Goal: Task Accomplishment & Management: Use online tool/utility

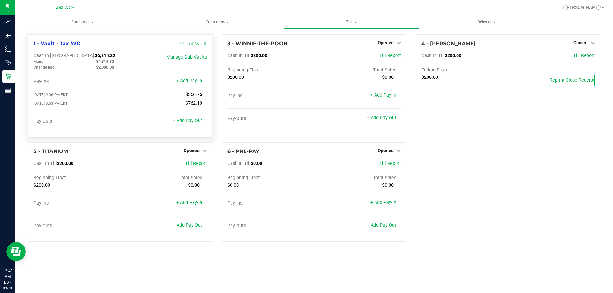
drag, startPoint x: 0, startPoint y: 0, endPoint x: 166, endPoint y: 43, distance: 171.7
drag, startPoint x: 166, startPoint y: 43, endPoint x: 437, endPoint y: 235, distance: 331.8
click at [437, 235] on div "1 - Vault - Jax WC Count Vault Cash In Vault: $6,814.32 Main: $4,814.32 Change …" at bounding box center [314, 140] width 582 height 213
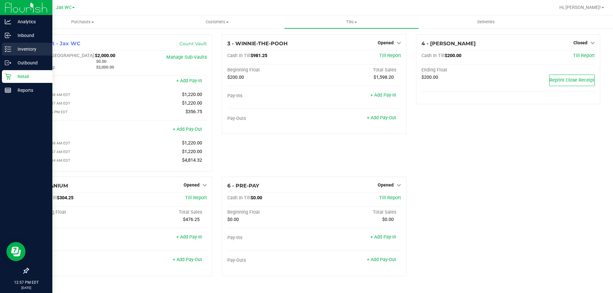
click at [9, 51] on line at bounding box center [9, 51] width 4 height 0
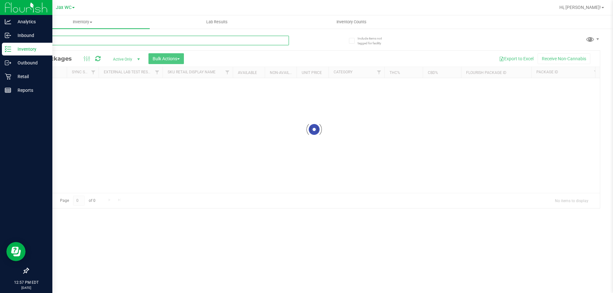
click at [85, 42] on input "text" at bounding box center [158, 41] width 261 height 10
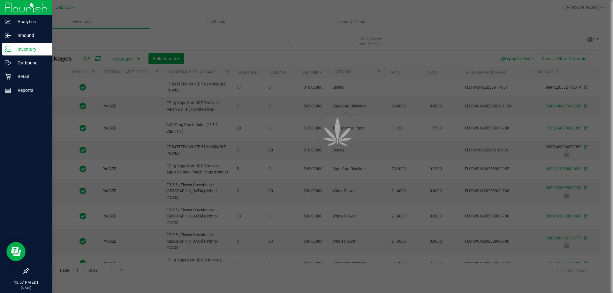
click at [81, 43] on input "text" at bounding box center [158, 41] width 261 height 10
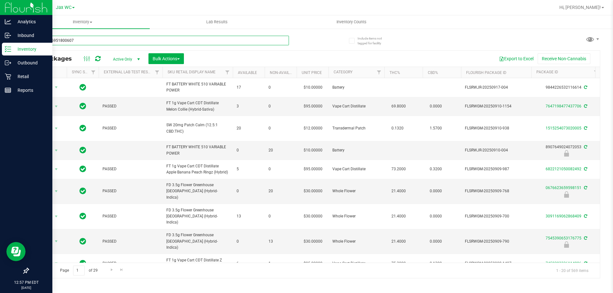
type input "0147006951800607"
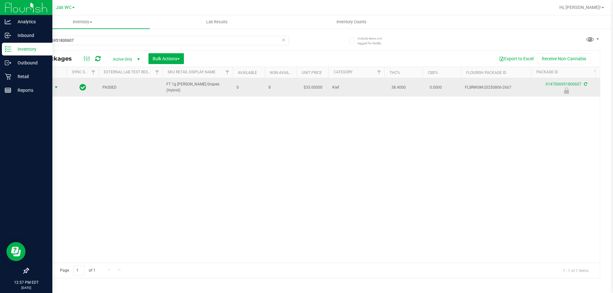
click at [44, 88] on span "Action" at bounding box center [43, 87] width 17 height 9
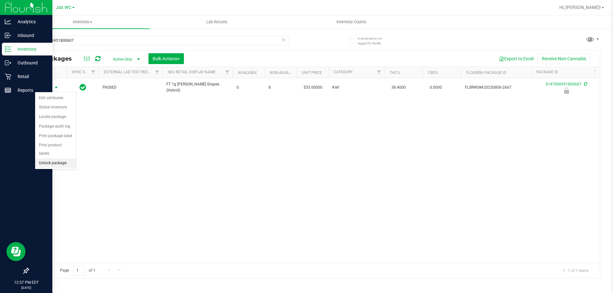
click at [62, 159] on li "Unlock package" at bounding box center [55, 164] width 41 height 10
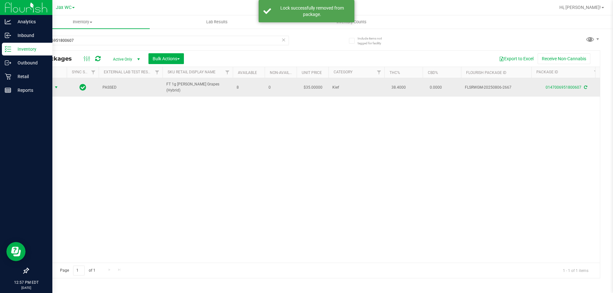
click at [48, 87] on span "Action" at bounding box center [43, 87] width 17 height 9
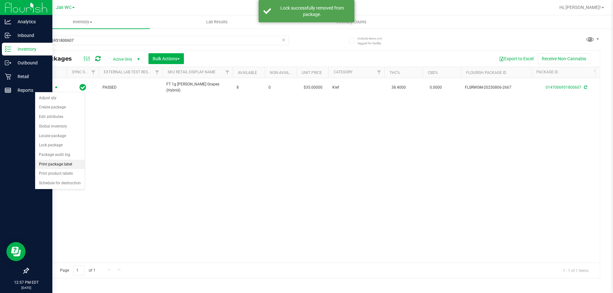
click at [71, 166] on li "Print package label" at bounding box center [60, 165] width 50 height 10
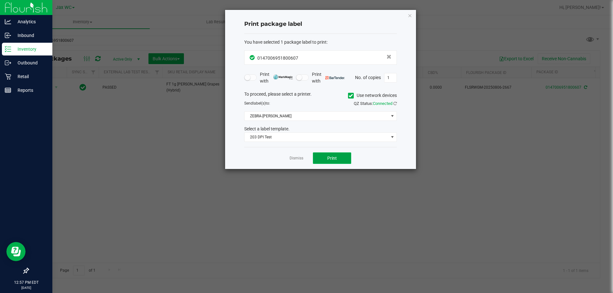
click at [326, 161] on button "Print" at bounding box center [332, 158] width 38 height 11
click at [294, 155] on app-cancel-button "Dismiss" at bounding box center [297, 158] width 14 height 7
drag, startPoint x: 292, startPoint y: 156, endPoint x: 294, endPoint y: 159, distance: 3.3
click at [293, 156] on link "Dismiss" at bounding box center [297, 158] width 14 height 5
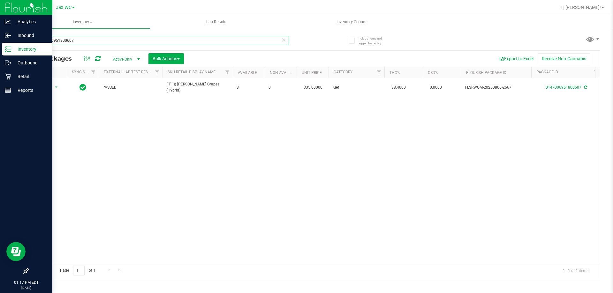
drag, startPoint x: 88, startPoint y: 37, endPoint x: 34, endPoint y: 36, distance: 53.0
click at [34, 36] on input "0147006951800607" at bounding box center [158, 41] width 261 height 10
type input "3442358649129284"
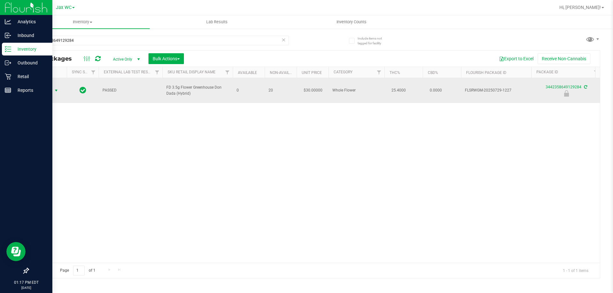
click at [54, 86] on span "select" at bounding box center [56, 90] width 8 height 9
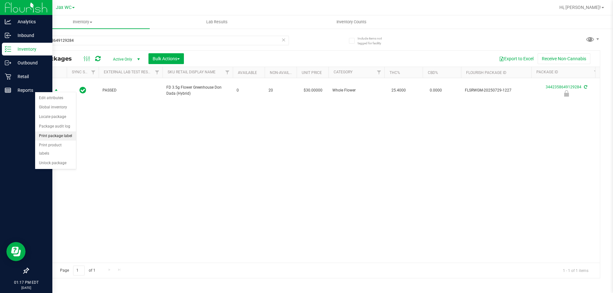
click at [62, 135] on li "Print package label" at bounding box center [55, 137] width 41 height 10
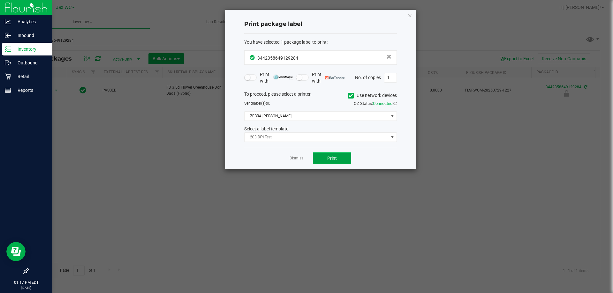
click at [329, 158] on span "Print" at bounding box center [332, 158] width 10 height 5
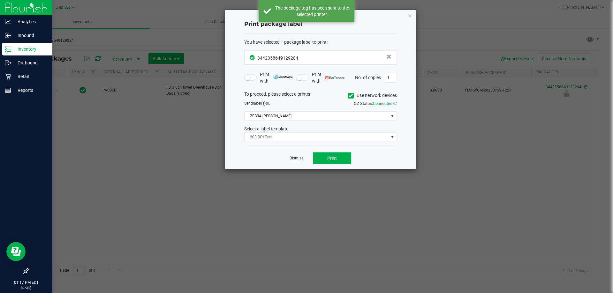
click at [297, 158] on link "Dismiss" at bounding box center [297, 158] width 14 height 5
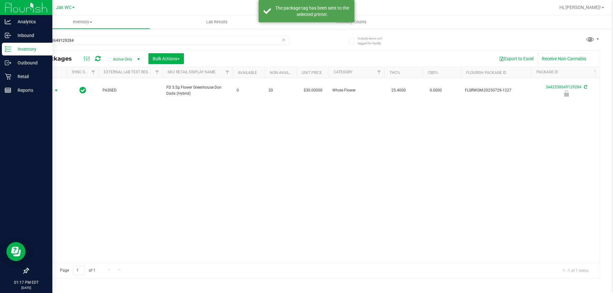
drag, startPoint x: 47, startPoint y: 86, endPoint x: 54, endPoint y: 103, distance: 18.3
click at [47, 86] on span "Action" at bounding box center [43, 90] width 17 height 9
click at [58, 159] on li "Unlock package" at bounding box center [55, 164] width 41 height 10
drag, startPoint x: 95, startPoint y: 39, endPoint x: 2, endPoint y: 45, distance: 93.5
click at [3, 45] on div "Analytics Inbound Inventory Outbound Retail Reports 01:17 PM EDT [DATE] 09/20 J…" at bounding box center [306, 146] width 613 height 293
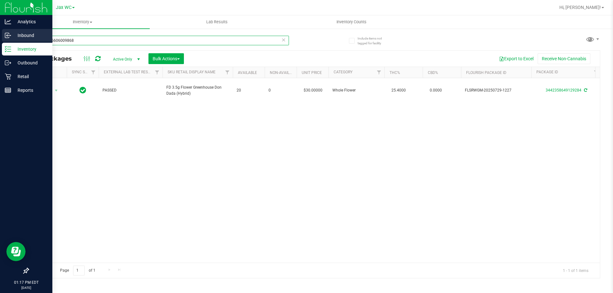
type input "1848556606009868"
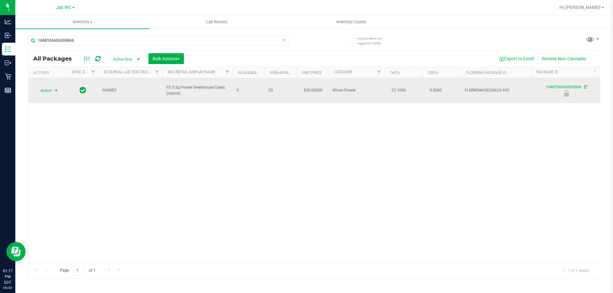
click at [49, 88] on span "Action" at bounding box center [43, 90] width 17 height 9
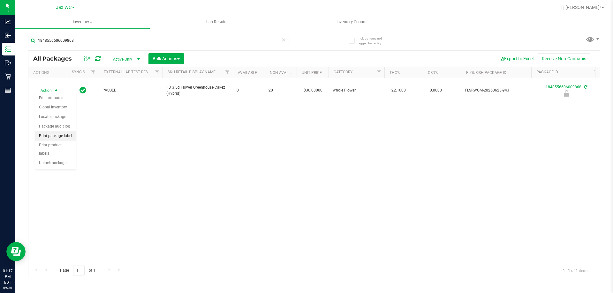
click at [70, 135] on li "Print package label" at bounding box center [55, 137] width 41 height 10
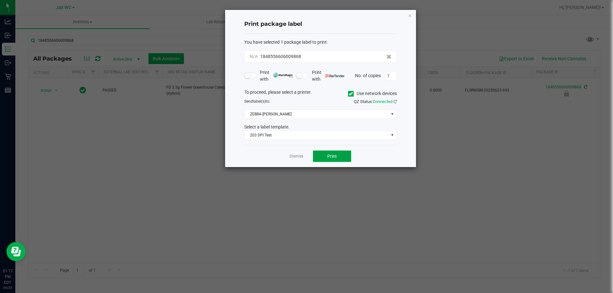
click at [335, 159] on span "Print" at bounding box center [332, 156] width 10 height 5
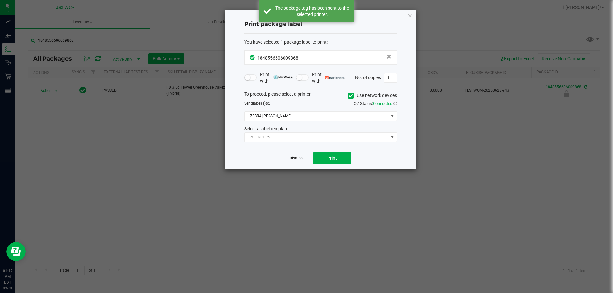
click at [299, 159] on link "Dismiss" at bounding box center [297, 158] width 14 height 5
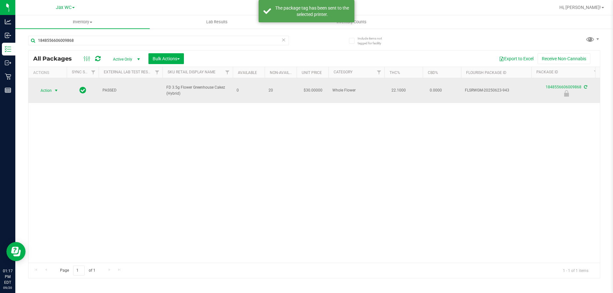
click at [52, 90] on span "select" at bounding box center [56, 90] width 8 height 9
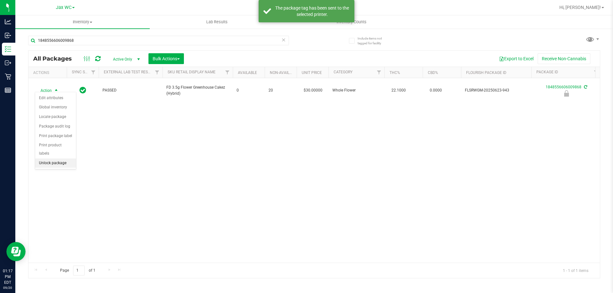
click at [57, 159] on li "Unlock package" at bounding box center [55, 164] width 41 height 10
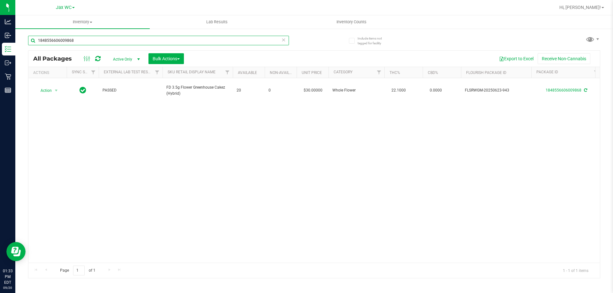
drag, startPoint x: 80, startPoint y: 39, endPoint x: 37, endPoint y: 39, distance: 42.5
click at [37, 39] on input "1848556606009868" at bounding box center [158, 41] width 261 height 10
type input "dsc"
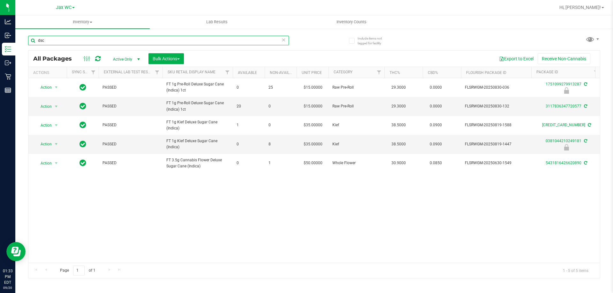
drag, startPoint x: 53, startPoint y: 42, endPoint x: 27, endPoint y: 41, distance: 26.2
click at [27, 41] on div "Include items not tagged for facility dsc All Packages Active Only Active Only …" at bounding box center [314, 125] width 598 height 195
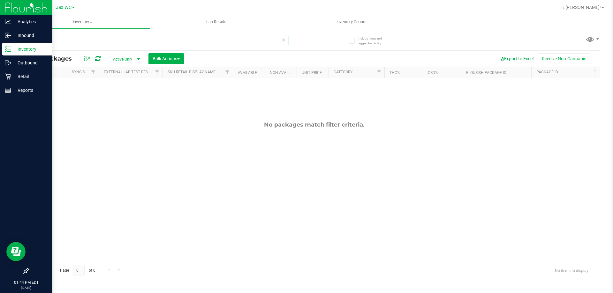
type input "swt"
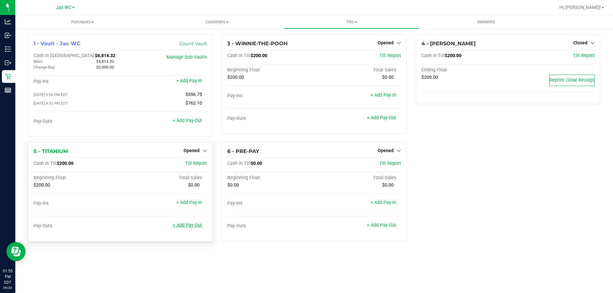
click at [192, 225] on link "+ Add Pay-Out" at bounding box center [187, 225] width 29 height 5
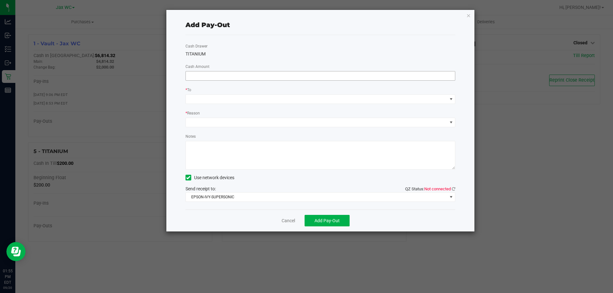
click at [193, 75] on input at bounding box center [321, 76] width 270 height 9
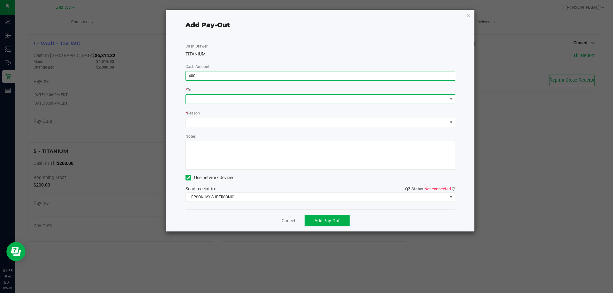
type input "$400.00"
click at [224, 97] on span at bounding box center [317, 99] width 262 height 9
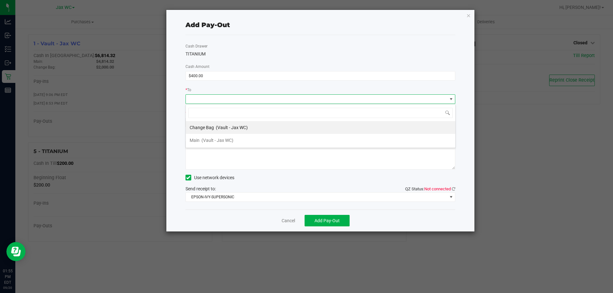
scroll to position [10, 270]
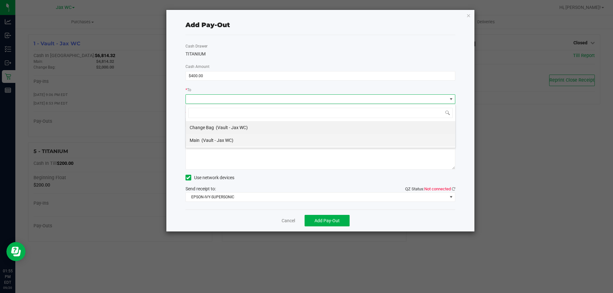
click at [208, 141] on span "(Vault - Jax WC)" at bounding box center [218, 140] width 32 height 5
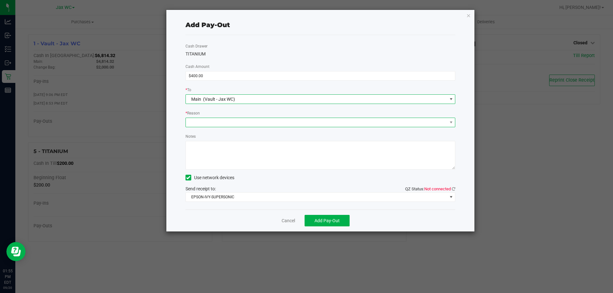
click at [214, 120] on span at bounding box center [317, 122] width 262 height 9
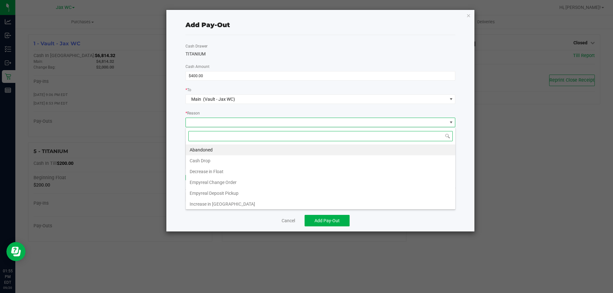
click at [196, 158] on li "Cash Drop" at bounding box center [321, 161] width 270 height 11
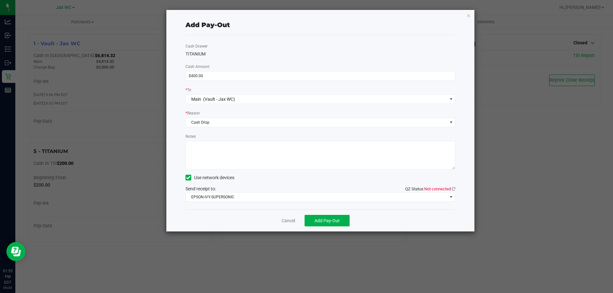
click at [219, 149] on textarea "Notes" at bounding box center [321, 155] width 270 height 29
type textarea "JH"
click at [327, 224] on span "Add Pay-Out" at bounding box center [327, 220] width 25 height 5
click at [452, 188] on icon at bounding box center [454, 189] width 4 height 4
click at [285, 222] on link "Dismiss" at bounding box center [285, 221] width 15 height 7
